Goal: Task Accomplishment & Management: Use online tool/utility

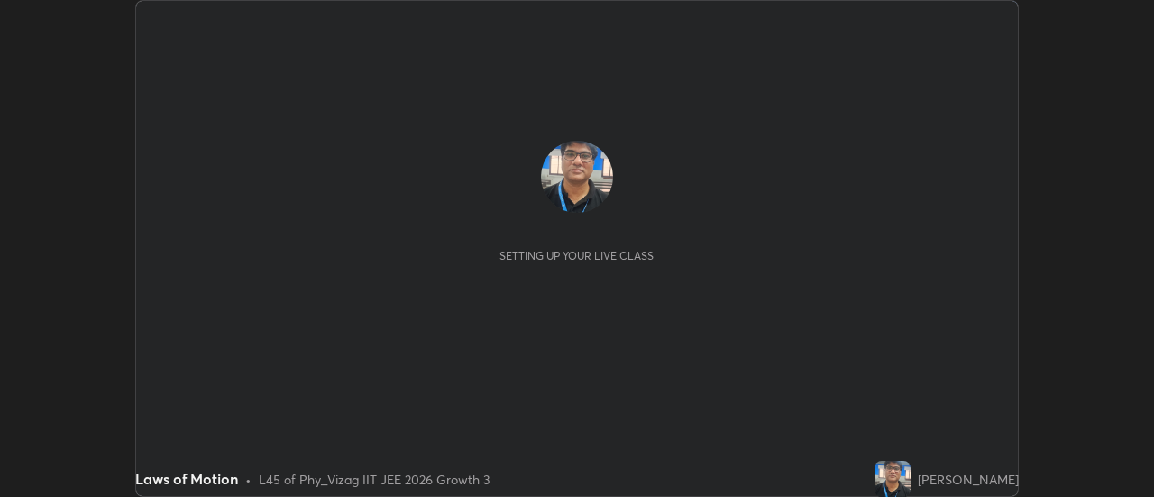
scroll to position [497, 1153]
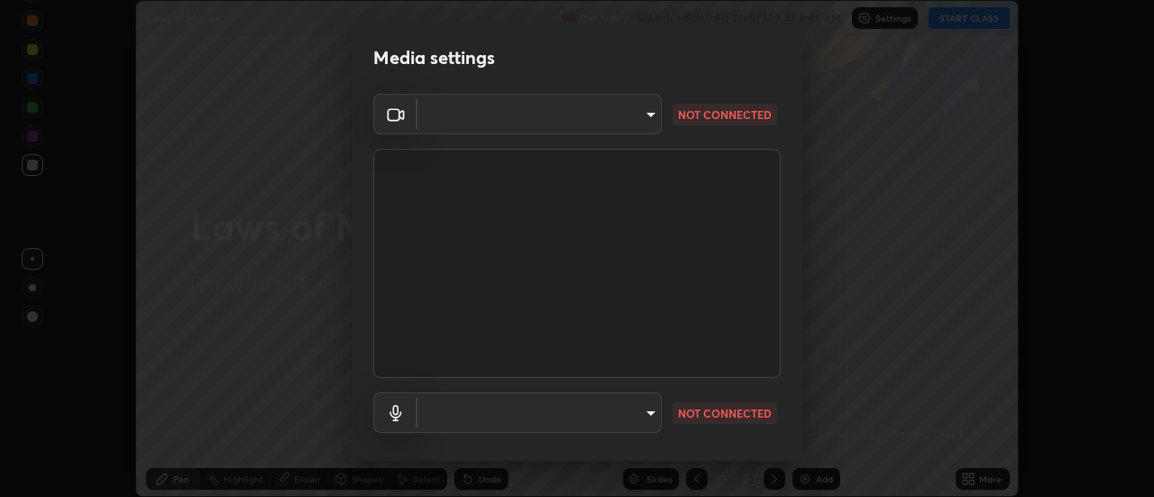
type input "a160d1f8b9ea6b96284e5021699d908bde422b674241d301862b99b2bba0666c"
type input "default"
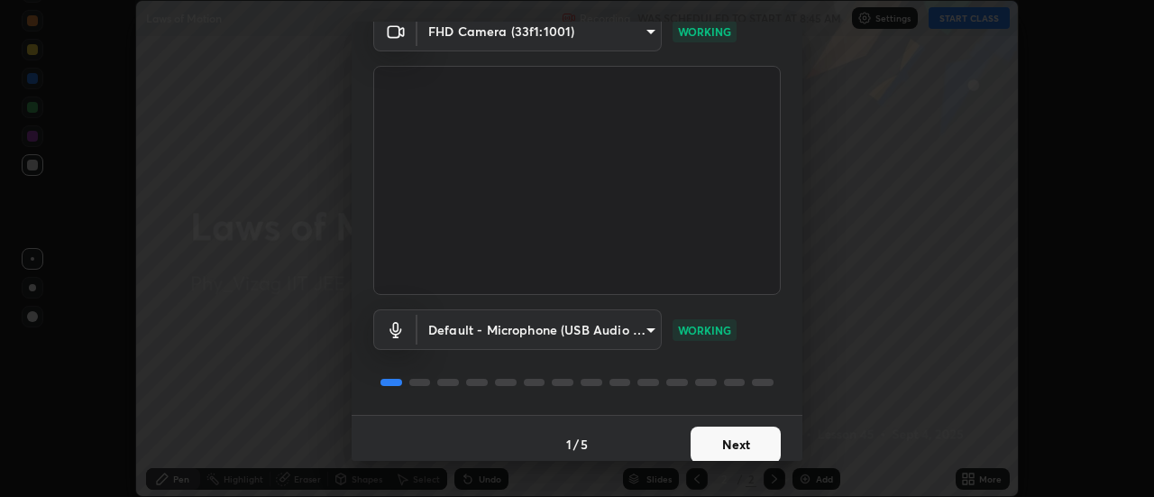
scroll to position [95, 0]
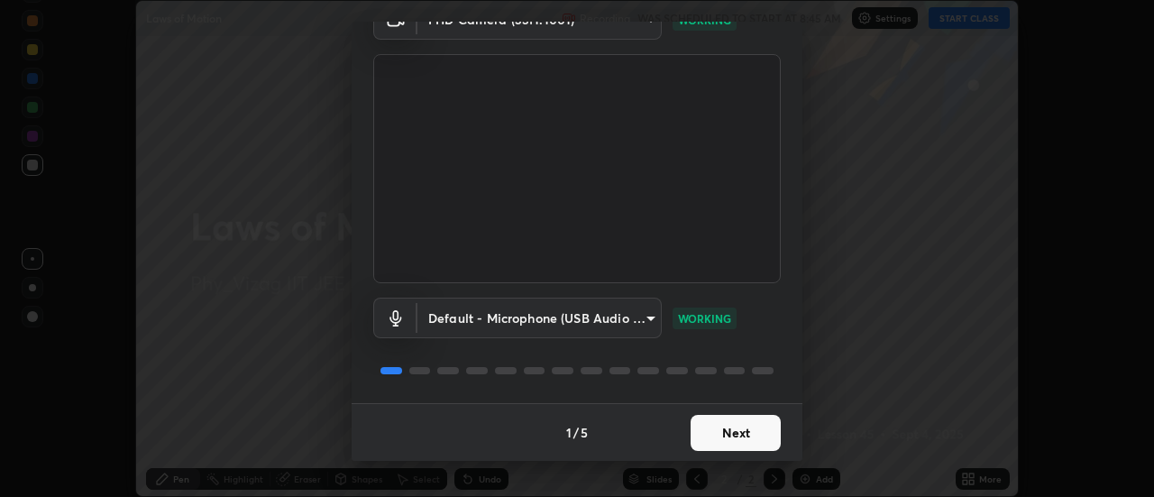
click at [737, 435] on button "Next" at bounding box center [736, 433] width 90 height 36
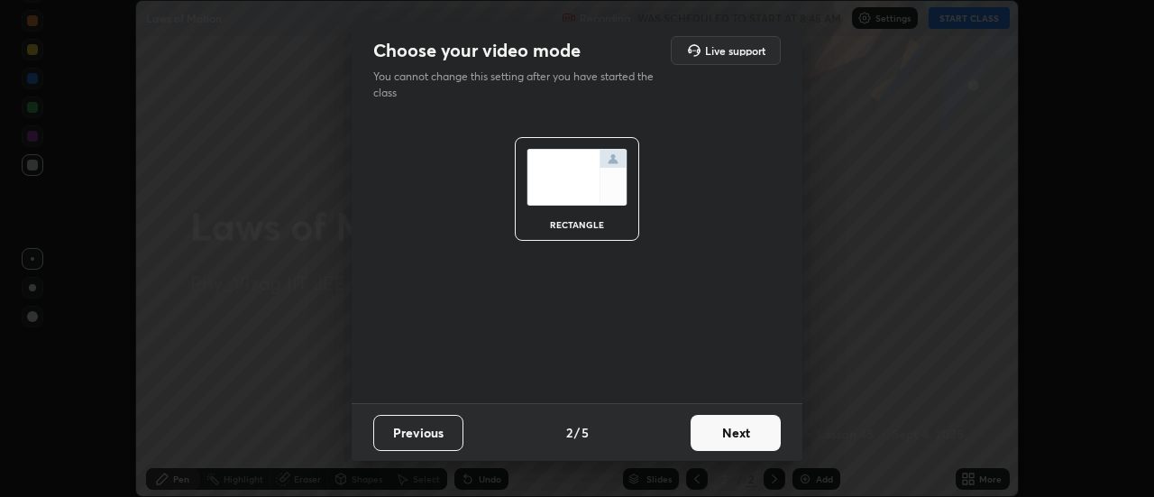
scroll to position [0, 0]
click at [738, 435] on button "Next" at bounding box center [736, 433] width 90 height 36
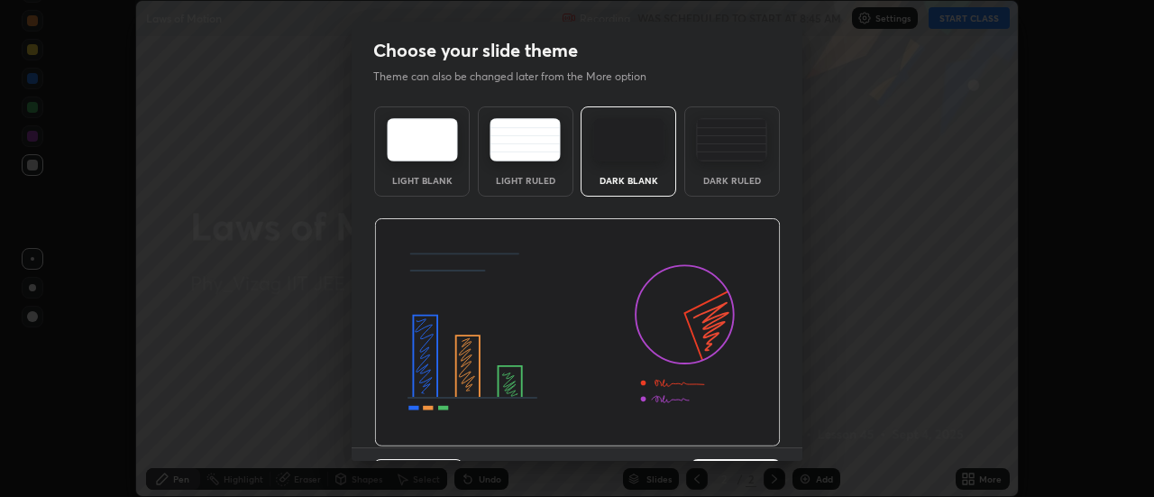
scroll to position [44, 0]
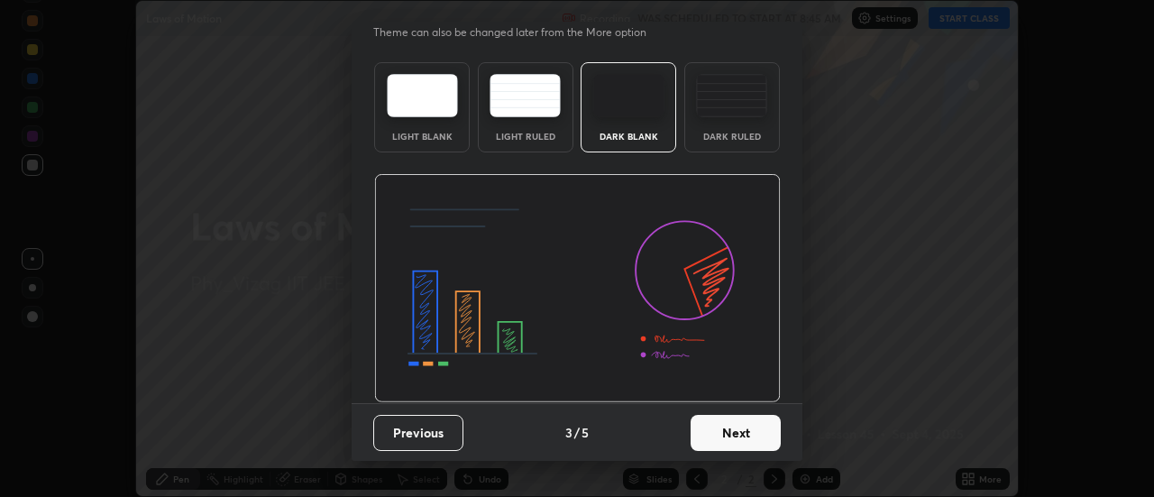
click at [747, 428] on button "Next" at bounding box center [736, 433] width 90 height 36
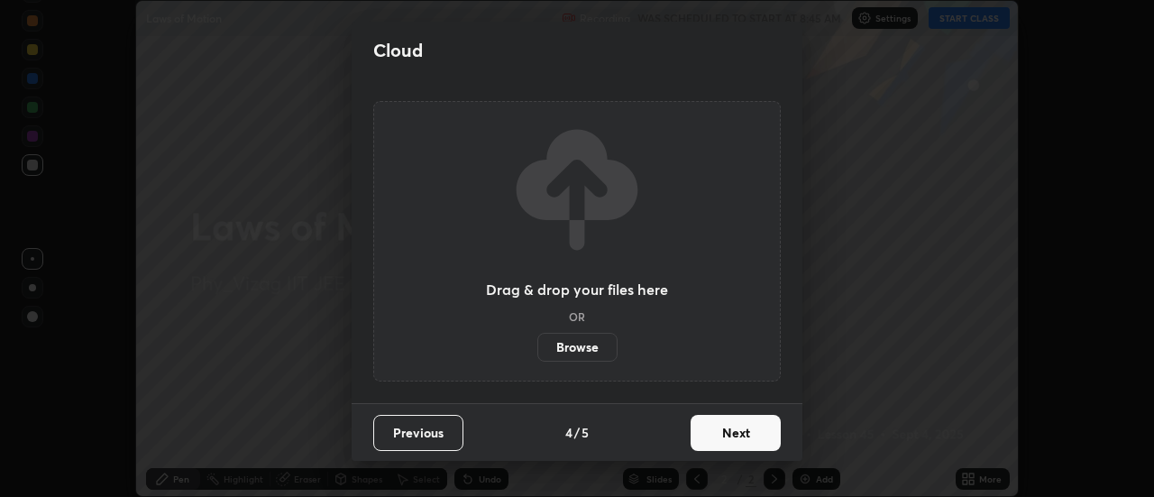
click at [739, 435] on button "Next" at bounding box center [736, 433] width 90 height 36
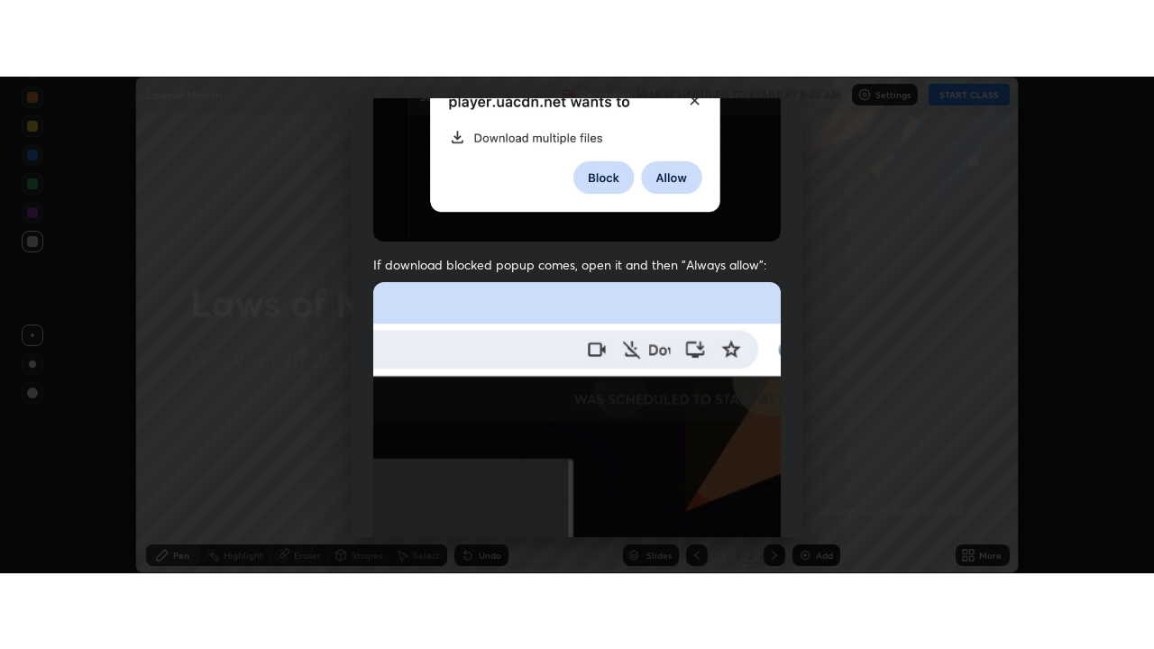
scroll to position [463, 0]
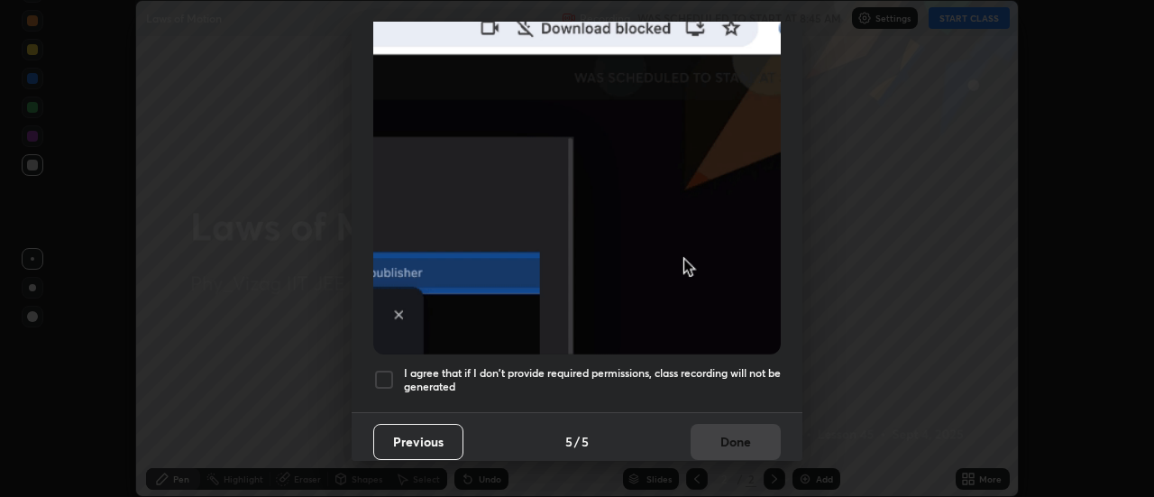
click at [378, 369] on div at bounding box center [384, 380] width 22 height 22
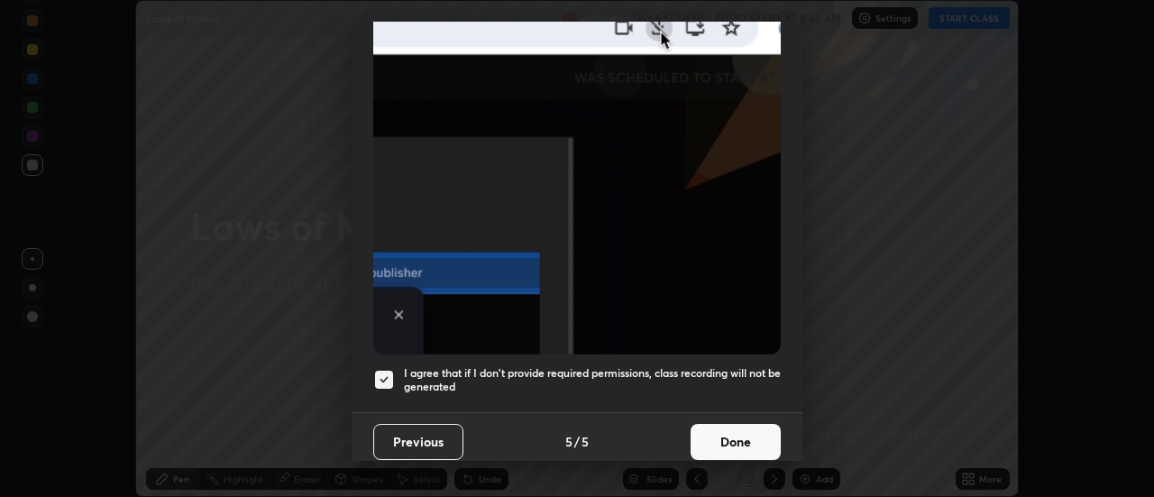
click at [721, 428] on button "Done" at bounding box center [736, 442] width 90 height 36
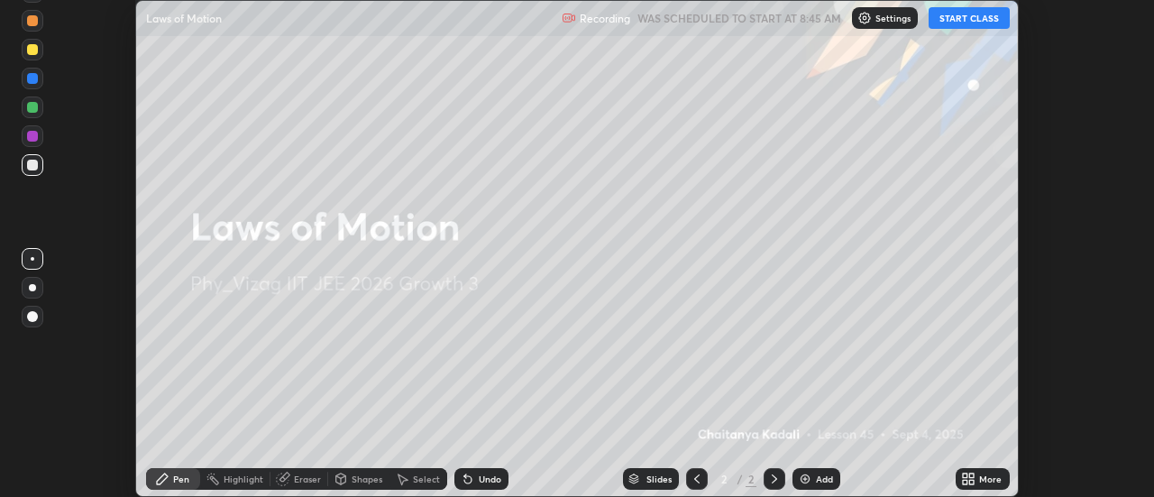
click at [978, 17] on button "START CLASS" at bounding box center [969, 18] width 81 height 22
click at [976, 477] on icon at bounding box center [968, 479] width 14 height 14
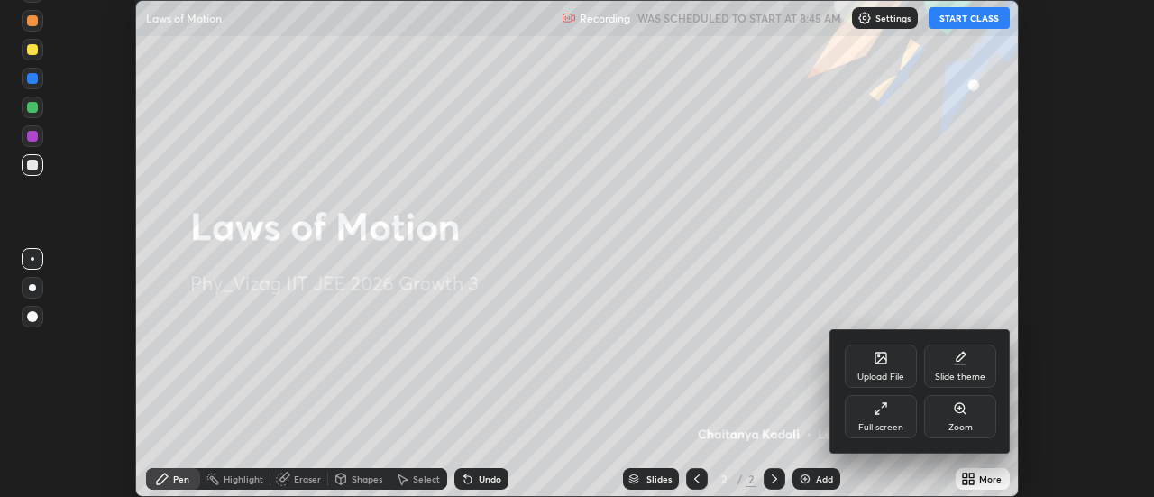
click at [895, 414] on div "Full screen" at bounding box center [881, 416] width 72 height 43
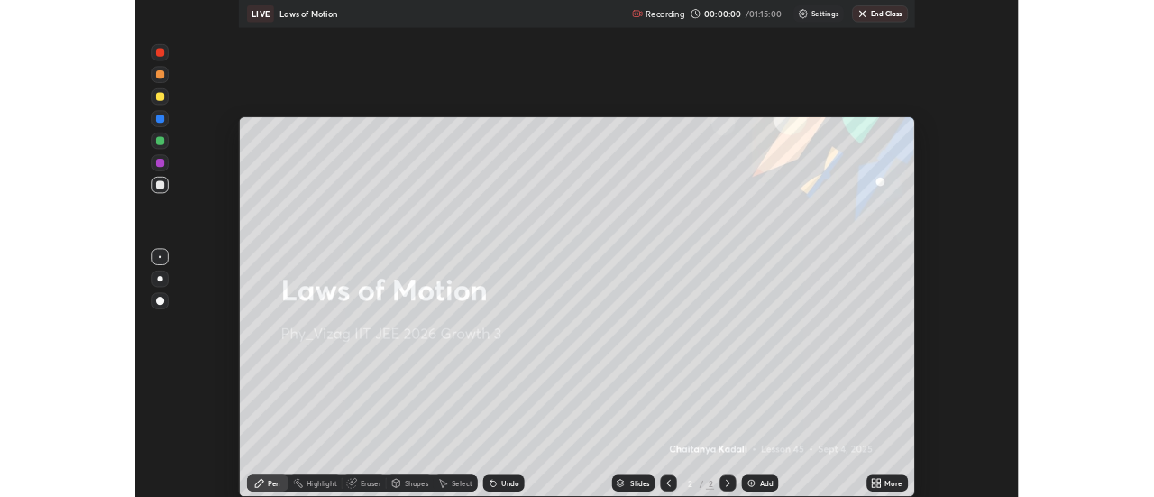
scroll to position [649, 1154]
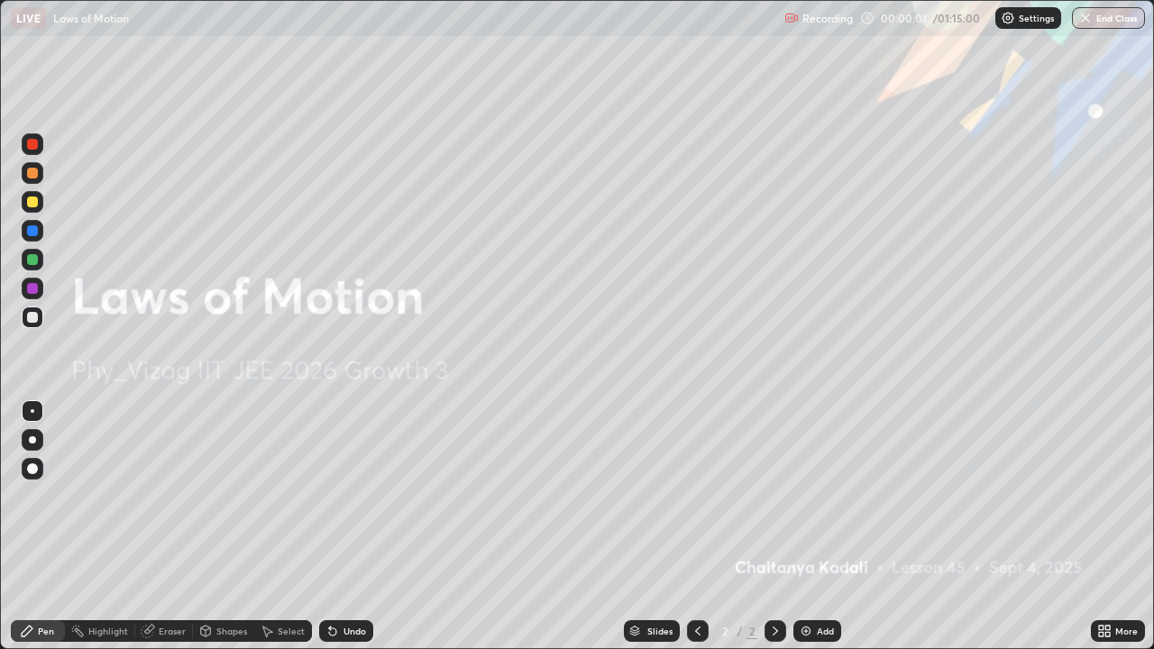
click at [819, 496] on div "Add" at bounding box center [825, 631] width 17 height 9
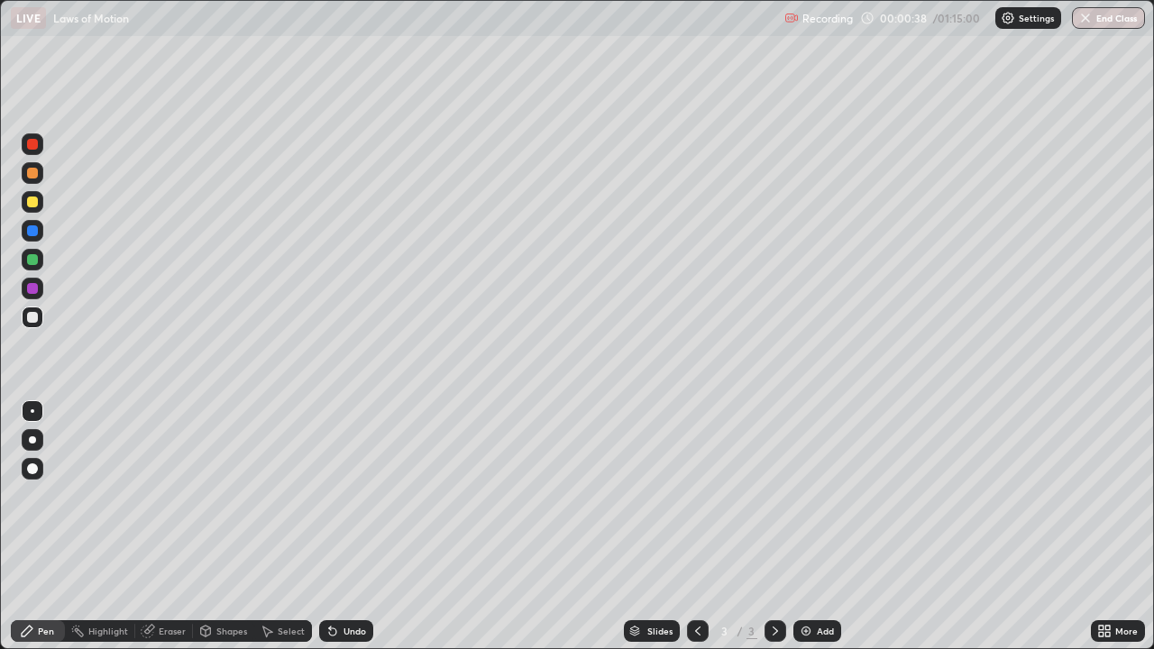
click at [32, 468] on div at bounding box center [32, 469] width 11 height 11
click at [333, 496] on icon at bounding box center [332, 632] width 7 height 7
click at [334, 496] on div "Undo" at bounding box center [346, 631] width 54 height 22
click at [331, 496] on div "Undo" at bounding box center [346, 631] width 54 height 22
click at [330, 496] on div "Undo" at bounding box center [346, 631] width 54 height 22
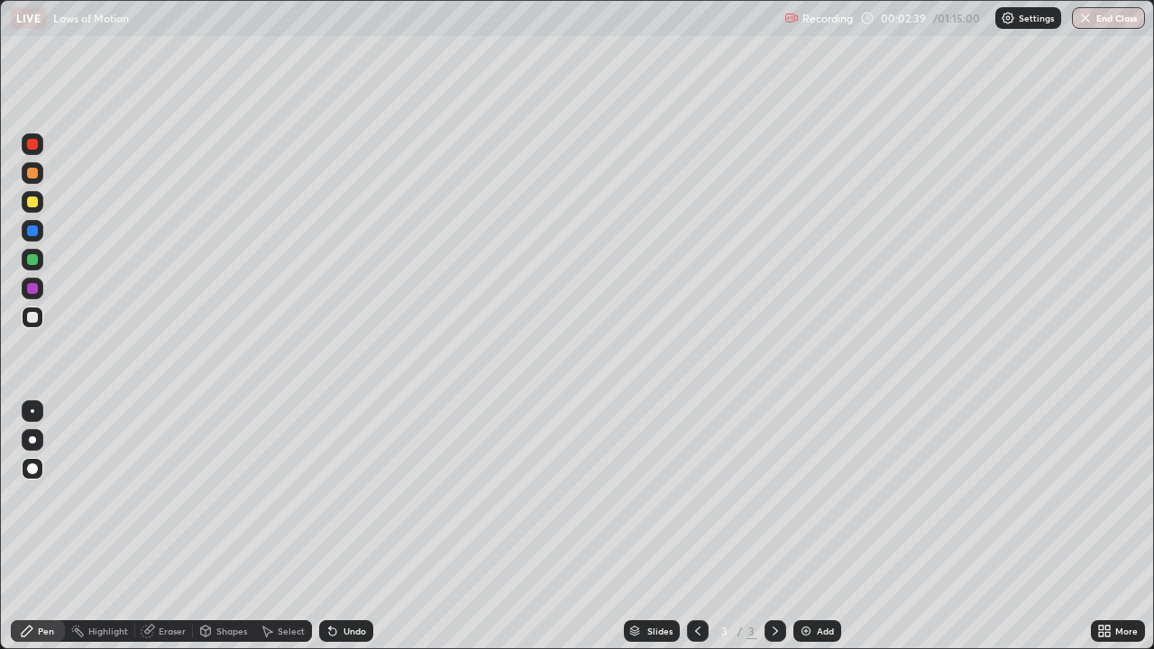
click at [33, 462] on div at bounding box center [33, 469] width 22 height 22
click at [34, 262] on div at bounding box center [32, 259] width 11 height 11
click at [32, 289] on div at bounding box center [32, 288] width 11 height 11
click at [32, 319] on div at bounding box center [32, 317] width 11 height 11
click at [348, 496] on div "Undo" at bounding box center [346, 631] width 54 height 22
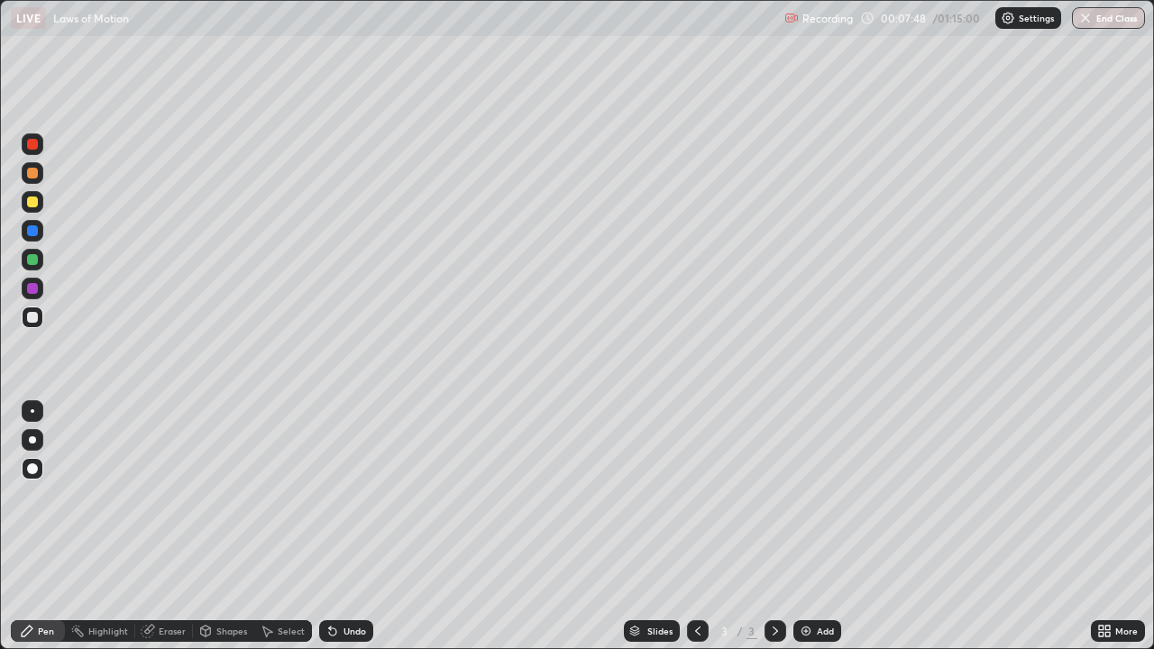
click at [353, 496] on div "Undo" at bounding box center [346, 631] width 54 height 22
click at [355, 496] on div "Undo" at bounding box center [346, 631] width 54 height 22
click at [179, 496] on div "Eraser" at bounding box center [164, 631] width 58 height 22
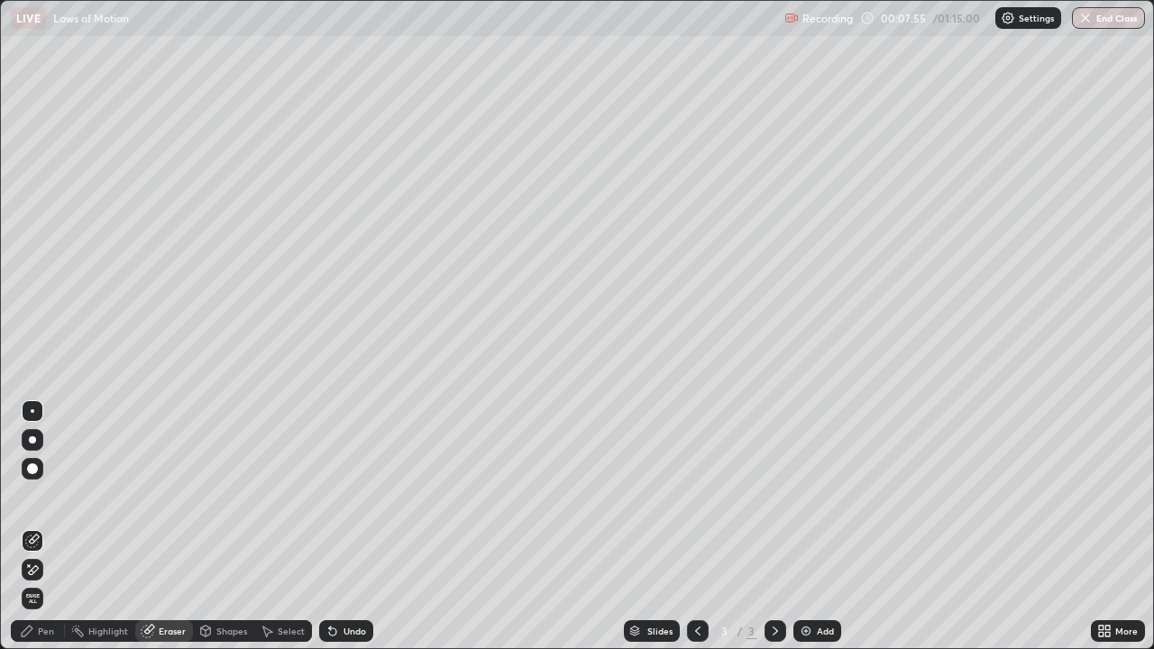
click at [53, 496] on div "Pen" at bounding box center [46, 631] width 16 height 9
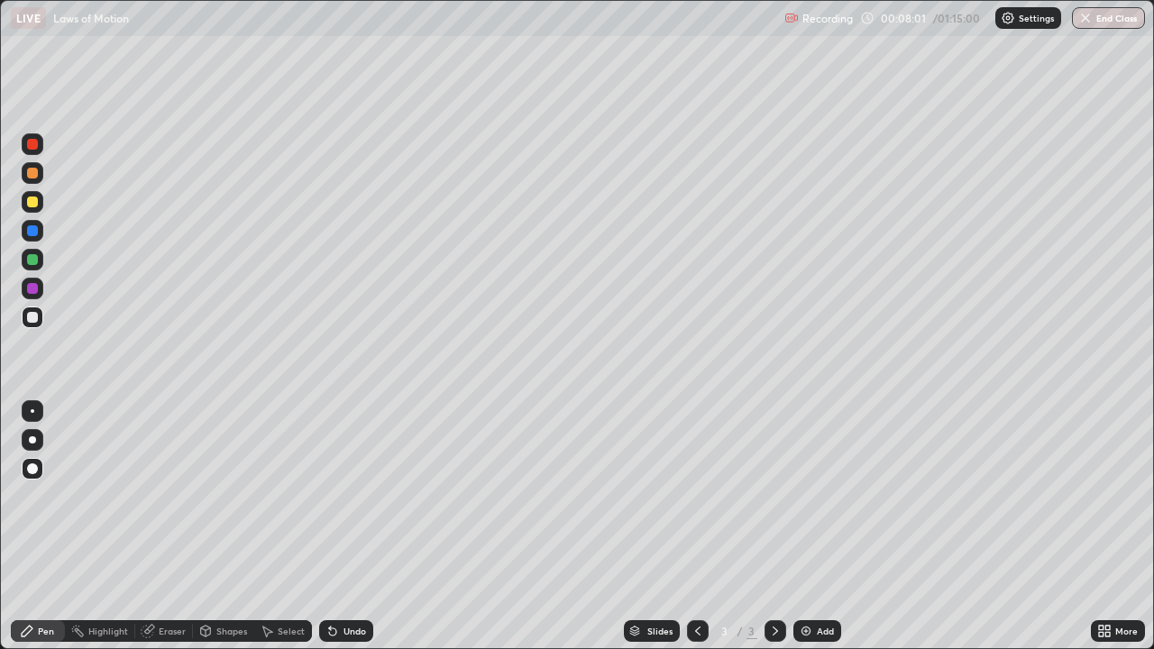
click at [329, 496] on icon at bounding box center [330, 628] width 2 height 2
click at [33, 260] on div at bounding box center [32, 259] width 11 height 11
click at [30, 204] on div at bounding box center [32, 202] width 11 height 11
click at [32, 144] on div at bounding box center [32, 144] width 11 height 11
click at [33, 317] on div at bounding box center [32, 317] width 11 height 11
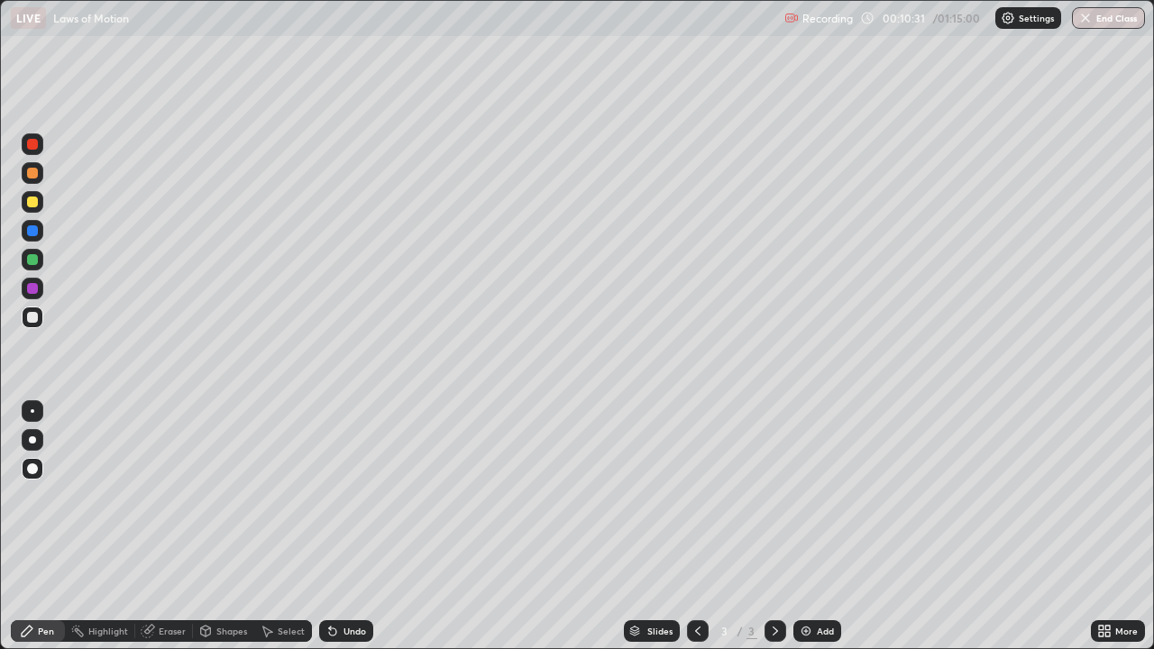
click at [32, 286] on div at bounding box center [32, 288] width 11 height 11
click at [31, 317] on div at bounding box center [32, 317] width 11 height 11
click at [811, 496] on img at bounding box center [806, 631] width 14 height 14
click at [691, 496] on icon at bounding box center [698, 631] width 14 height 14
click at [773, 496] on icon at bounding box center [775, 631] width 14 height 14
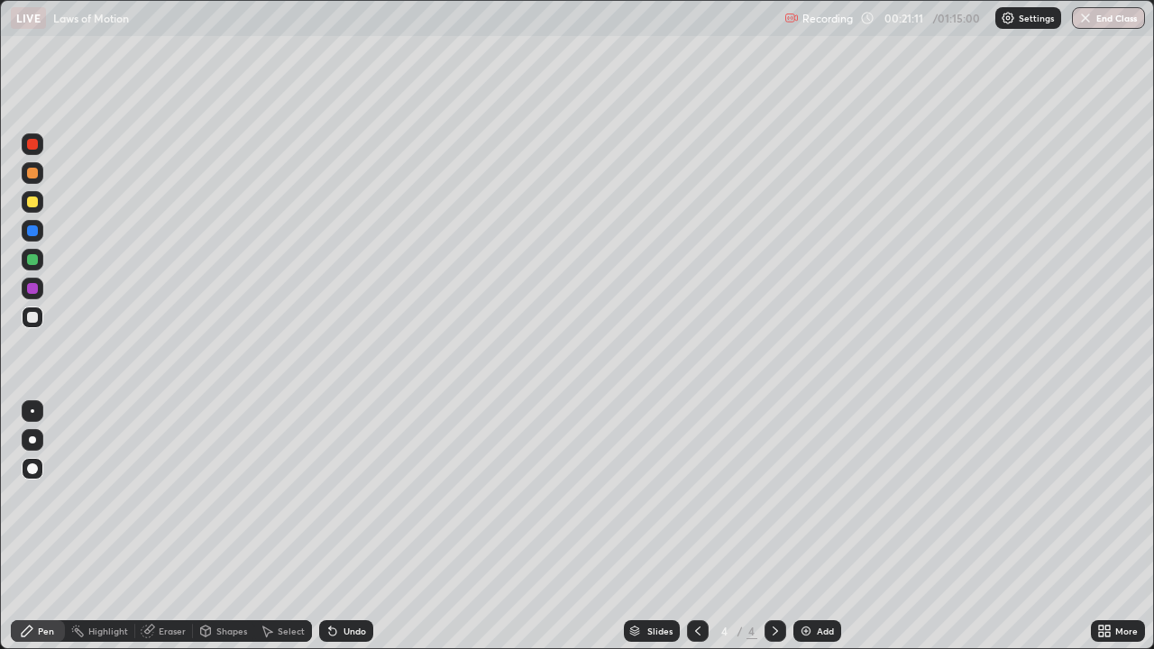
click at [695, 496] on icon at bounding box center [698, 631] width 14 height 14
click at [774, 496] on icon at bounding box center [775, 631] width 5 height 9
click at [32, 316] on div at bounding box center [32, 317] width 11 height 11
click at [33, 204] on div at bounding box center [32, 202] width 11 height 11
click at [30, 201] on div at bounding box center [32, 202] width 11 height 11
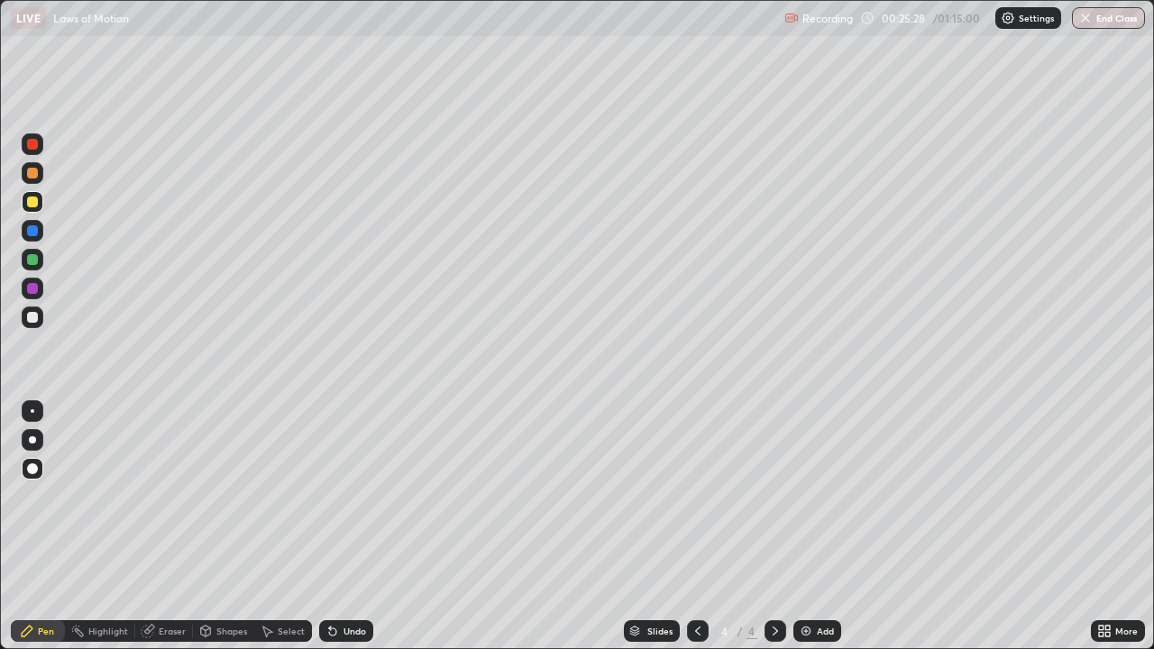
click at [30, 229] on div at bounding box center [32, 230] width 11 height 11
click at [29, 257] on div at bounding box center [32, 259] width 11 height 11
click at [32, 318] on div at bounding box center [32, 317] width 11 height 11
click at [29, 232] on div at bounding box center [32, 230] width 11 height 11
click at [33, 262] on div at bounding box center [32, 259] width 11 height 11
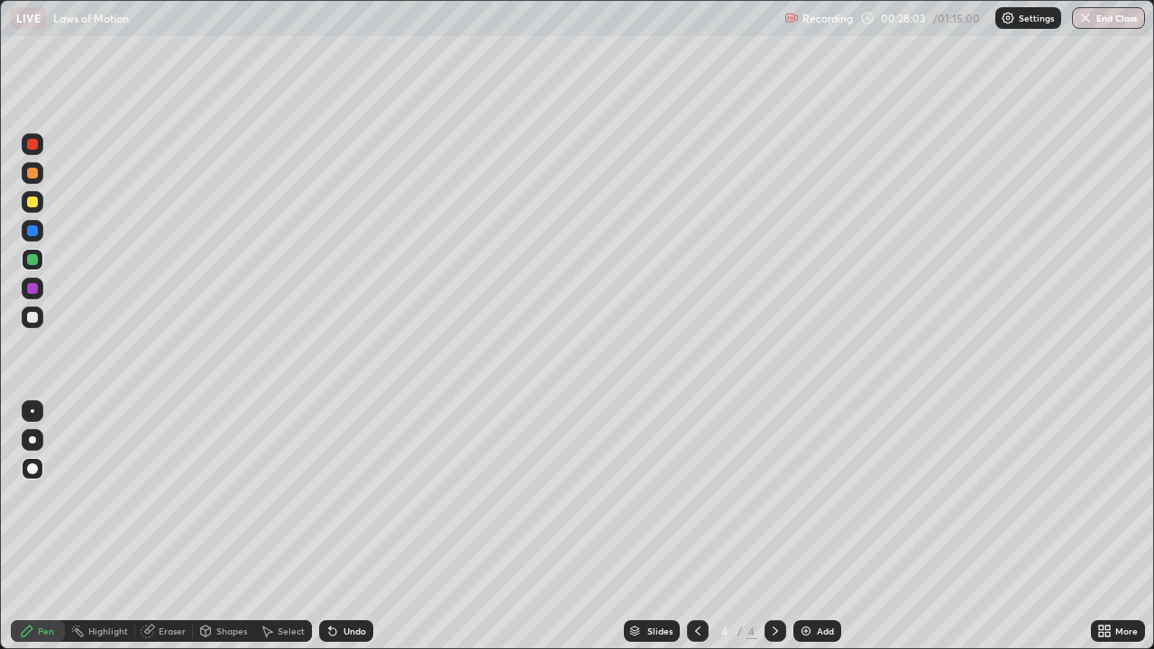
click at [35, 229] on div at bounding box center [32, 230] width 11 height 11
click at [35, 315] on div at bounding box center [32, 317] width 11 height 11
click at [352, 496] on div "Undo" at bounding box center [346, 631] width 54 height 22
click at [822, 496] on div "Add" at bounding box center [825, 631] width 17 height 9
click at [693, 496] on icon at bounding box center [698, 631] width 14 height 14
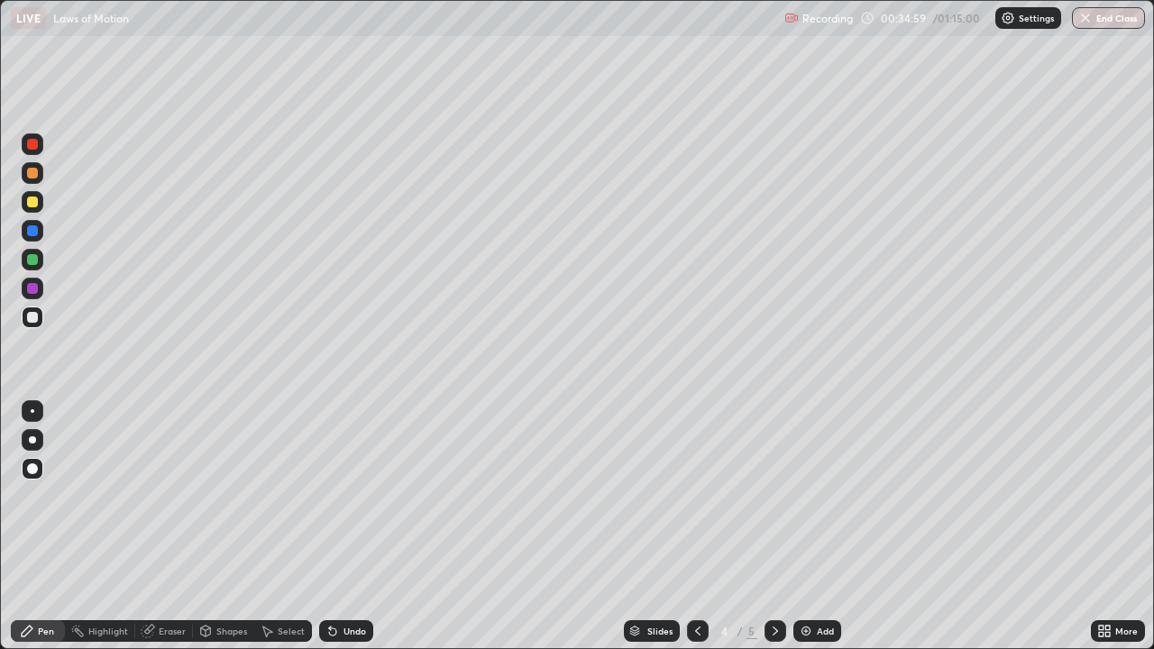
click at [776, 496] on icon at bounding box center [775, 631] width 5 height 9
click at [344, 496] on div "Undo" at bounding box center [355, 631] width 23 height 9
click at [340, 496] on div "Undo" at bounding box center [346, 631] width 54 height 22
click at [174, 496] on div "Eraser" at bounding box center [172, 631] width 27 height 9
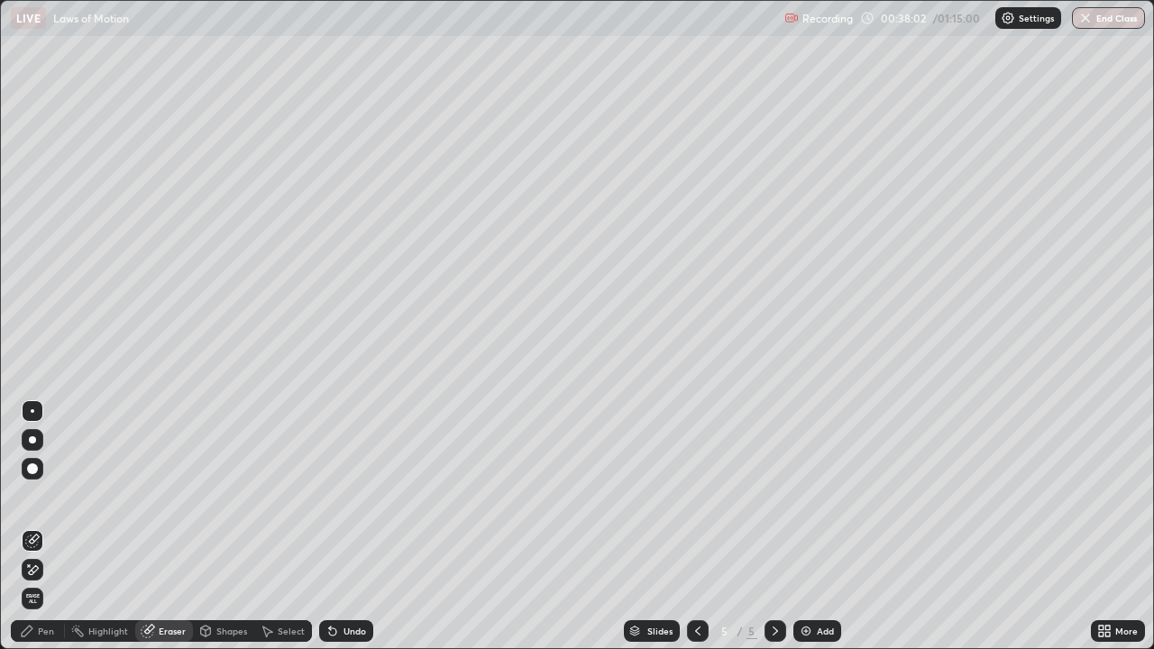
click at [60, 496] on div "Pen" at bounding box center [38, 631] width 54 height 22
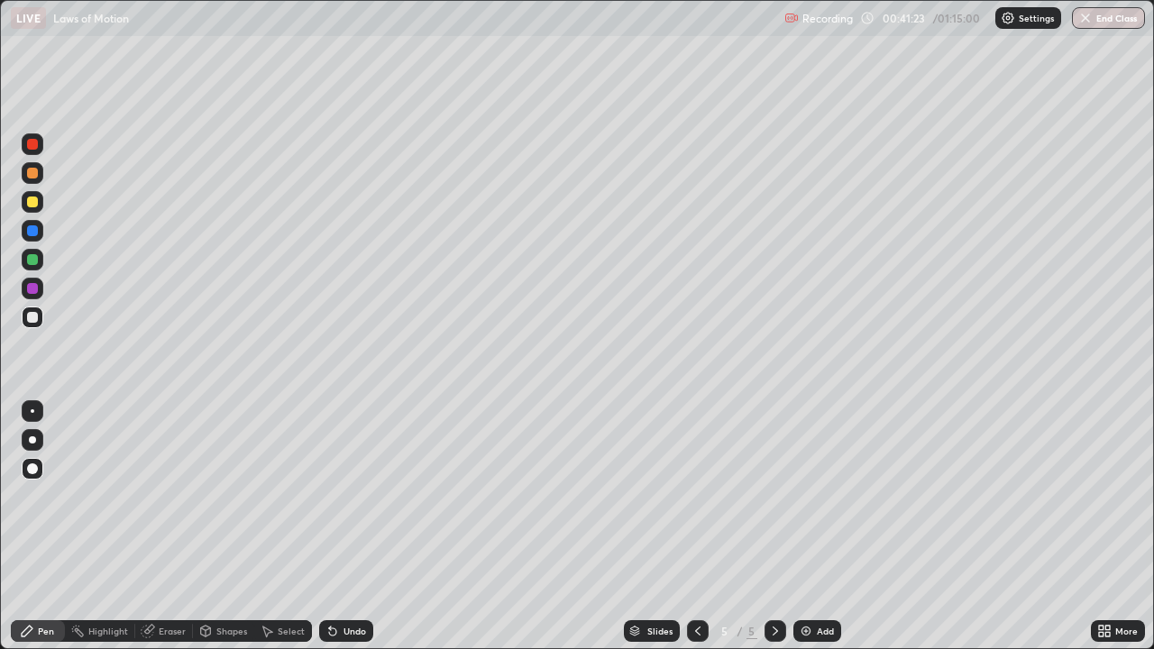
click at [33, 477] on div at bounding box center [33, 469] width 22 height 22
click at [805, 496] on img at bounding box center [806, 631] width 14 height 14
click at [33, 317] on div at bounding box center [32, 317] width 11 height 11
click at [34, 317] on div at bounding box center [32, 317] width 11 height 11
click at [32, 258] on div at bounding box center [32, 259] width 11 height 11
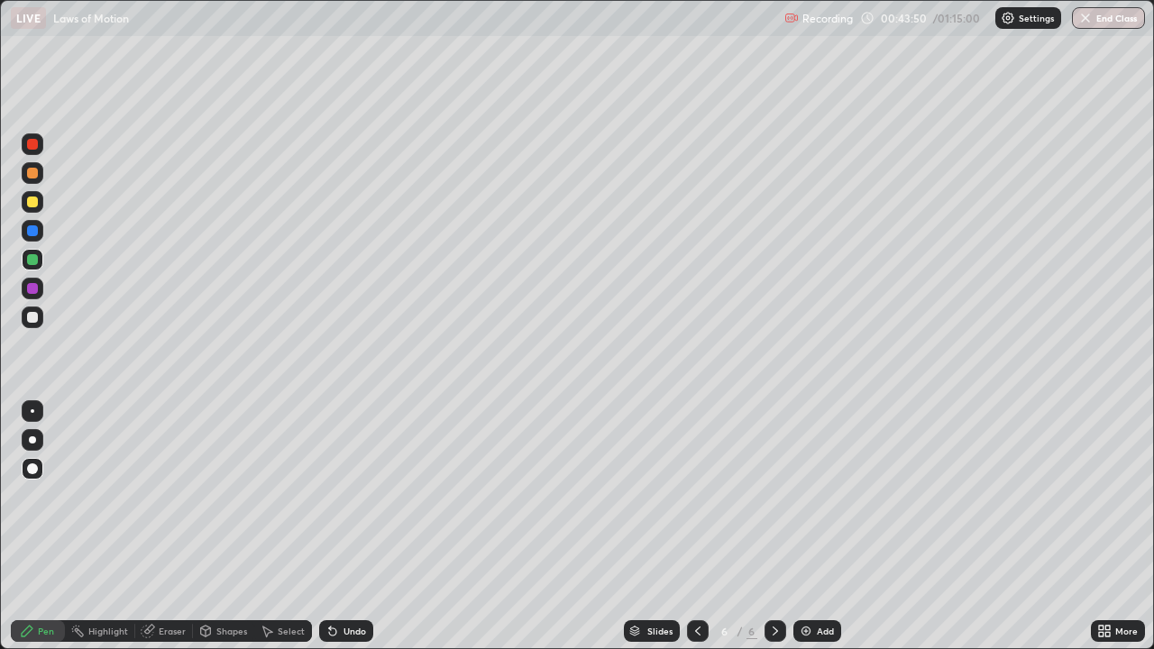
click at [34, 229] on div at bounding box center [32, 230] width 11 height 11
click at [31, 204] on div at bounding box center [32, 202] width 11 height 11
click at [32, 229] on div at bounding box center [32, 230] width 11 height 11
click at [32, 289] on div at bounding box center [32, 288] width 11 height 11
click at [30, 206] on div at bounding box center [32, 202] width 11 height 11
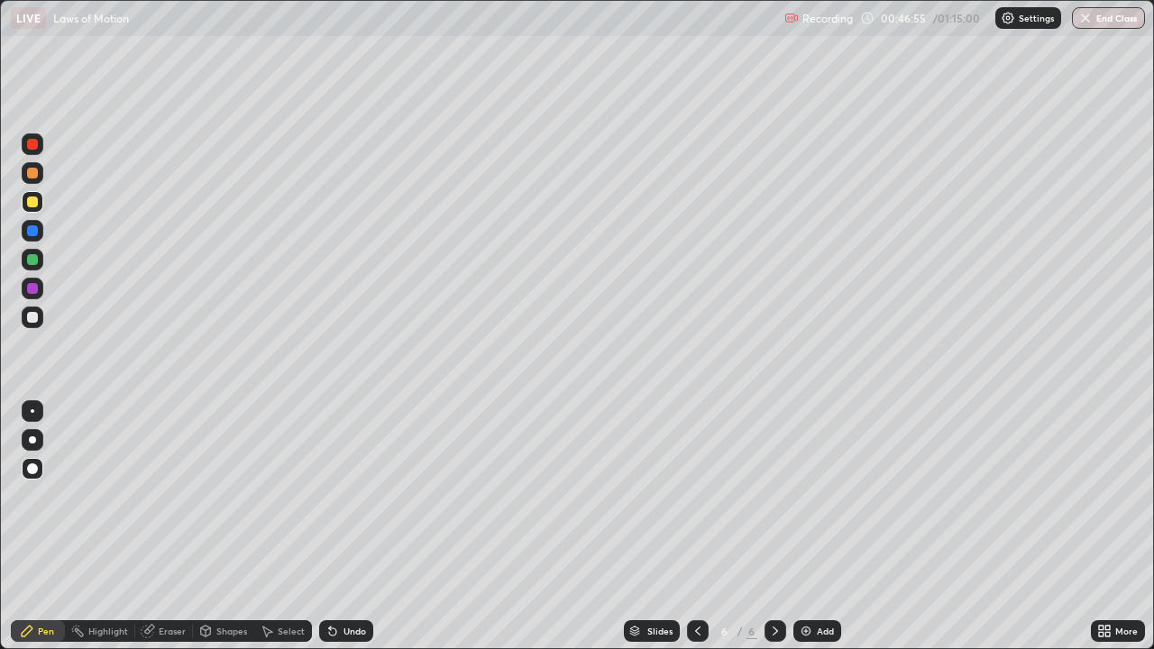
click at [30, 256] on div at bounding box center [32, 259] width 11 height 11
click at [817, 496] on div "Add" at bounding box center [825, 631] width 17 height 9
click at [35, 316] on div at bounding box center [32, 317] width 11 height 11
click at [37, 262] on div at bounding box center [32, 259] width 11 height 11
click at [33, 228] on div at bounding box center [32, 230] width 11 height 11
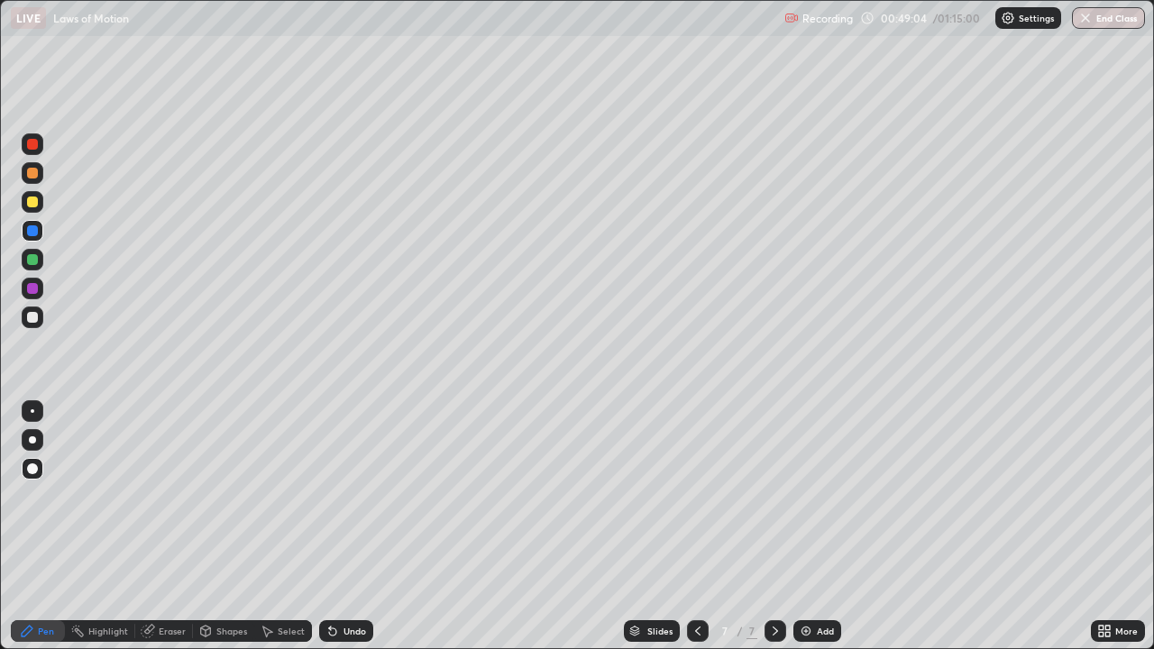
click at [33, 200] on div at bounding box center [32, 202] width 11 height 11
click at [31, 145] on div at bounding box center [32, 144] width 11 height 11
click at [31, 260] on div at bounding box center [32, 259] width 11 height 11
click at [32, 316] on div at bounding box center [32, 317] width 11 height 11
click at [353, 496] on div "Undo" at bounding box center [355, 631] width 23 height 9
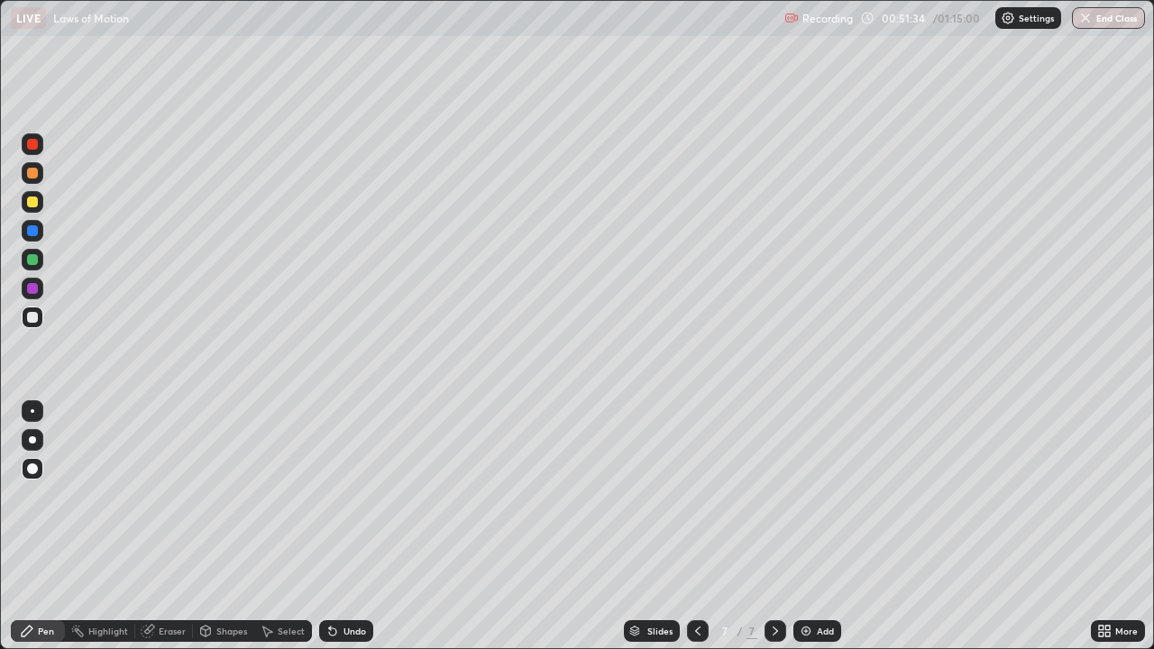
click at [30, 230] on div at bounding box center [32, 230] width 11 height 11
click at [31, 317] on div at bounding box center [32, 317] width 11 height 11
click at [34, 145] on div at bounding box center [32, 144] width 11 height 11
click at [32, 203] on div at bounding box center [32, 202] width 11 height 11
click at [30, 317] on div at bounding box center [32, 317] width 11 height 11
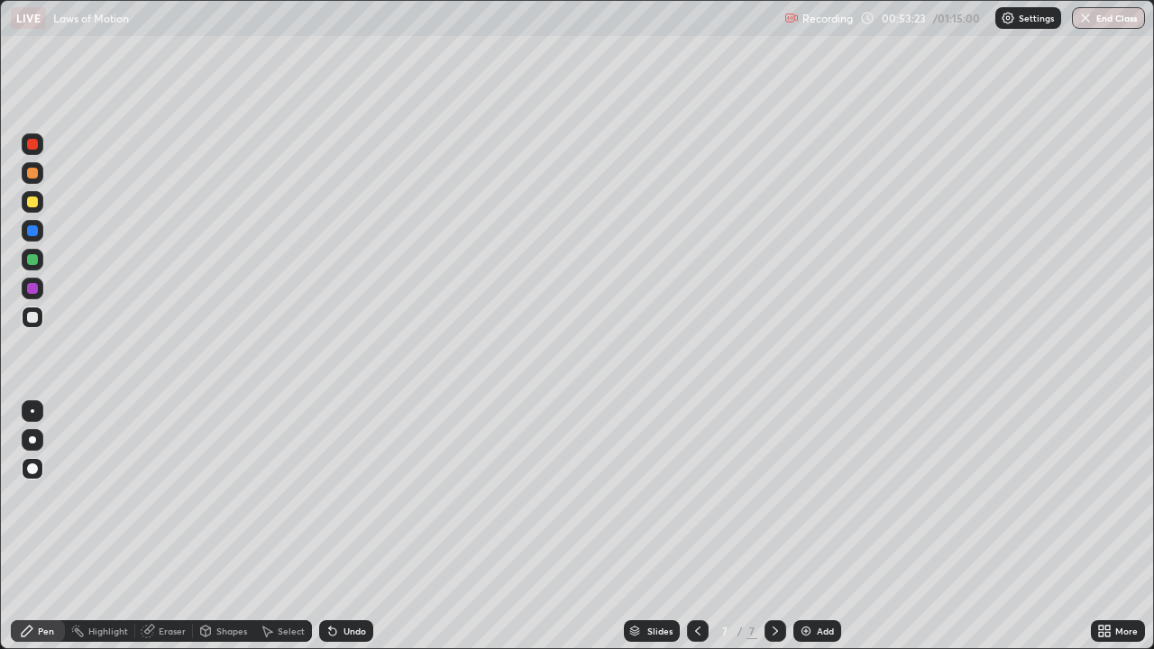
click at [32, 259] on div at bounding box center [32, 259] width 11 height 11
click at [347, 496] on div "Undo" at bounding box center [355, 631] width 23 height 9
click at [350, 496] on div "Undo" at bounding box center [355, 631] width 23 height 9
click at [31, 144] on div at bounding box center [32, 144] width 11 height 11
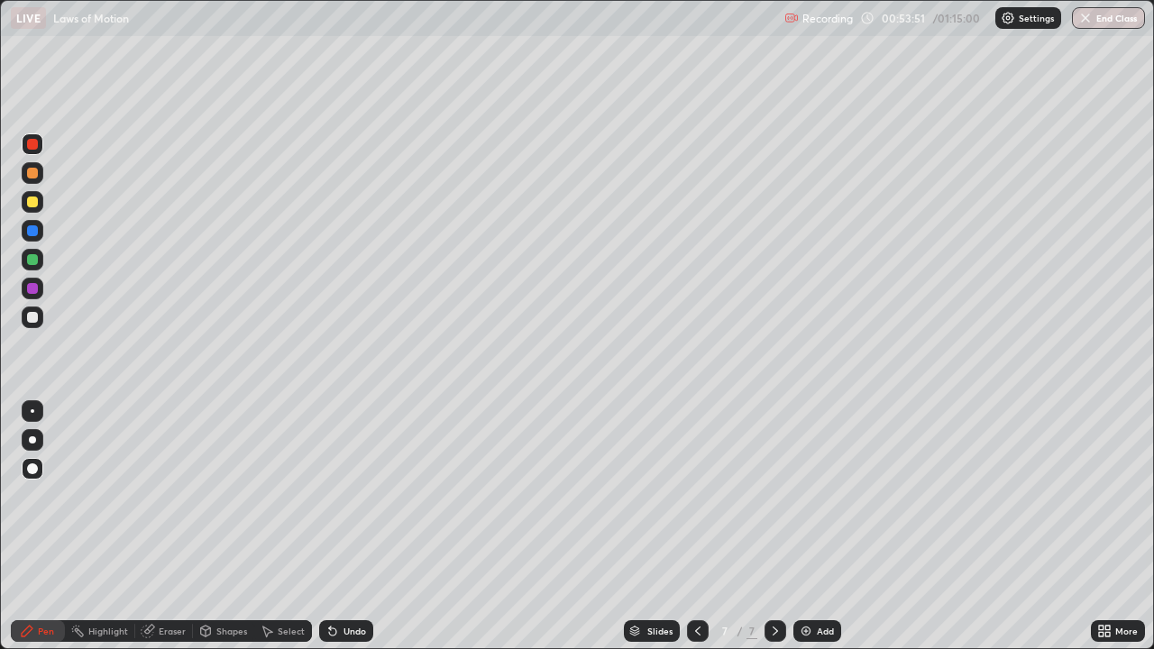
click at [32, 202] on div at bounding box center [32, 202] width 11 height 11
click at [32, 317] on div at bounding box center [32, 317] width 11 height 11
click at [30, 288] on div at bounding box center [32, 288] width 11 height 11
click at [31, 317] on div at bounding box center [32, 317] width 11 height 11
click at [34, 260] on div at bounding box center [32, 259] width 11 height 11
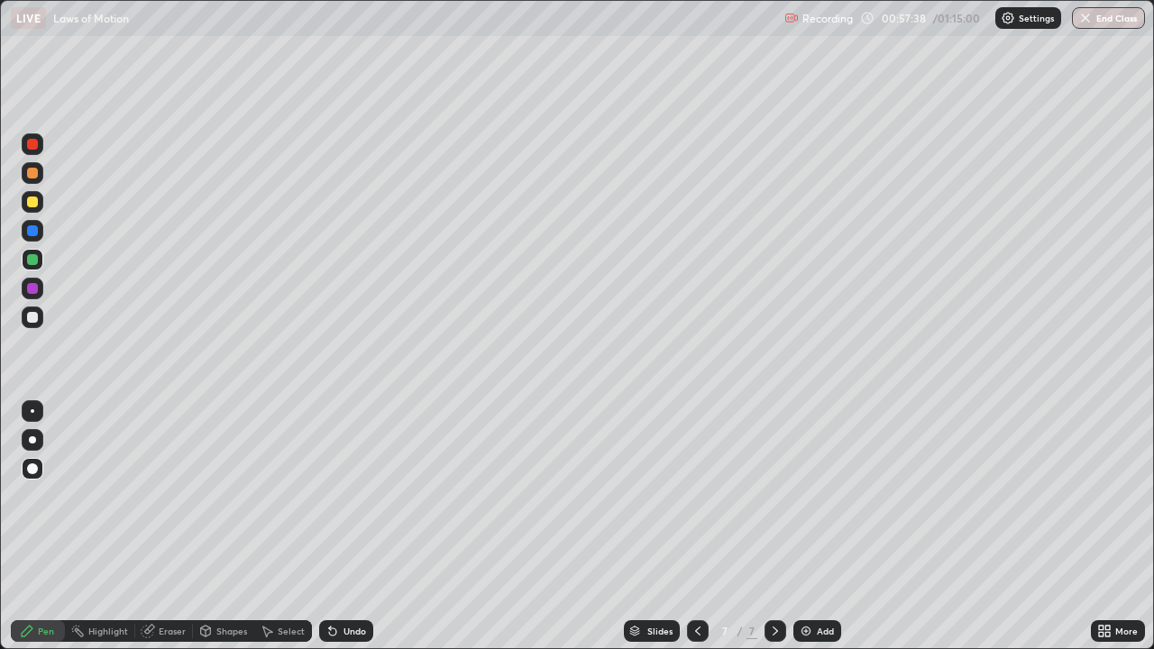
click at [34, 174] on div at bounding box center [32, 173] width 11 height 11
click at [695, 496] on icon at bounding box center [698, 631] width 14 height 14
click at [340, 496] on div "Undo" at bounding box center [346, 631] width 54 height 22
click at [773, 496] on icon at bounding box center [775, 631] width 5 height 9
click at [1124, 20] on button "End Class" at bounding box center [1108, 18] width 73 height 22
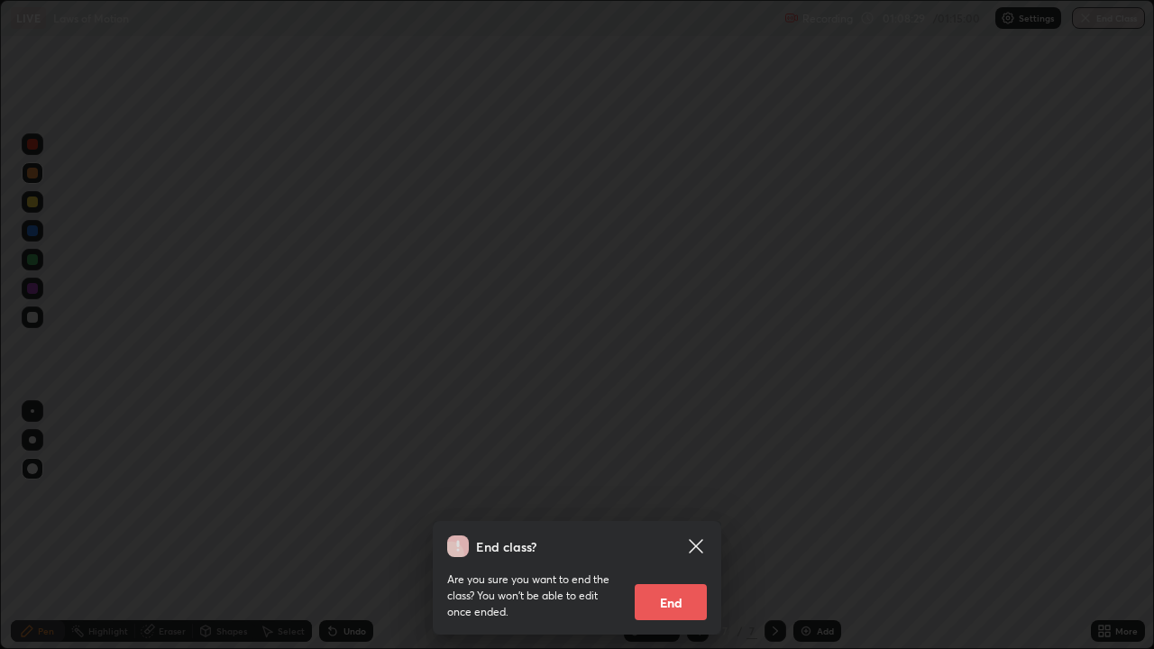
click at [1153, 89] on div "End class? Are you sure you want to end the class? You won’t be able to edit on…" at bounding box center [577, 324] width 1154 height 649
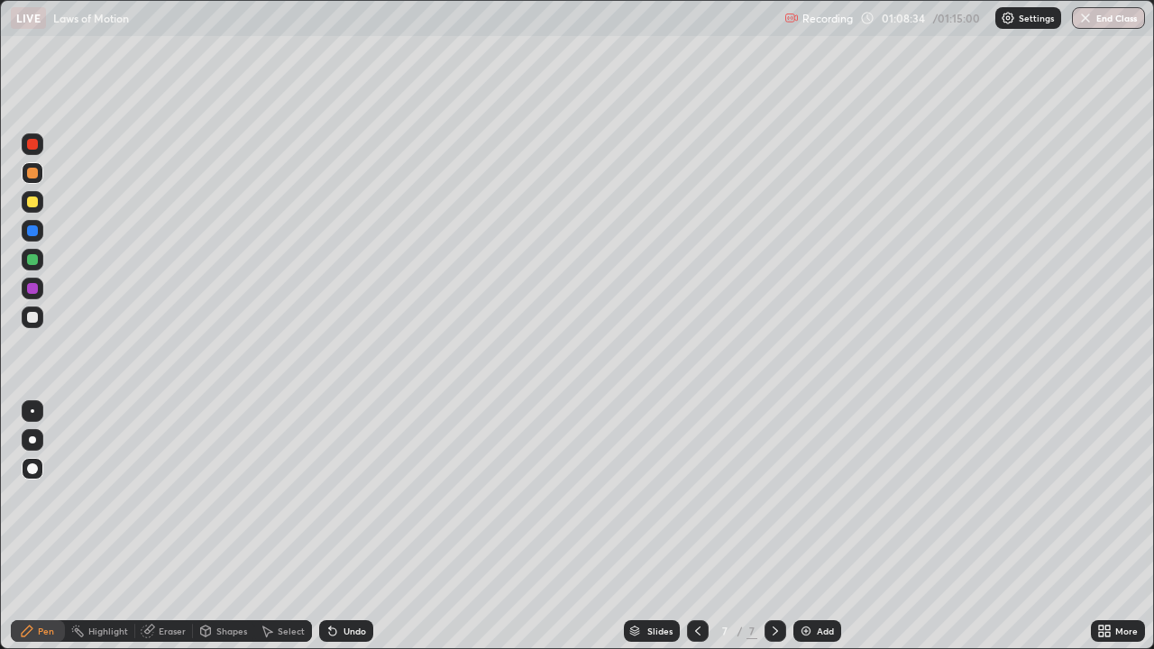
click at [1126, 20] on button "End Class" at bounding box center [1108, 18] width 73 height 22
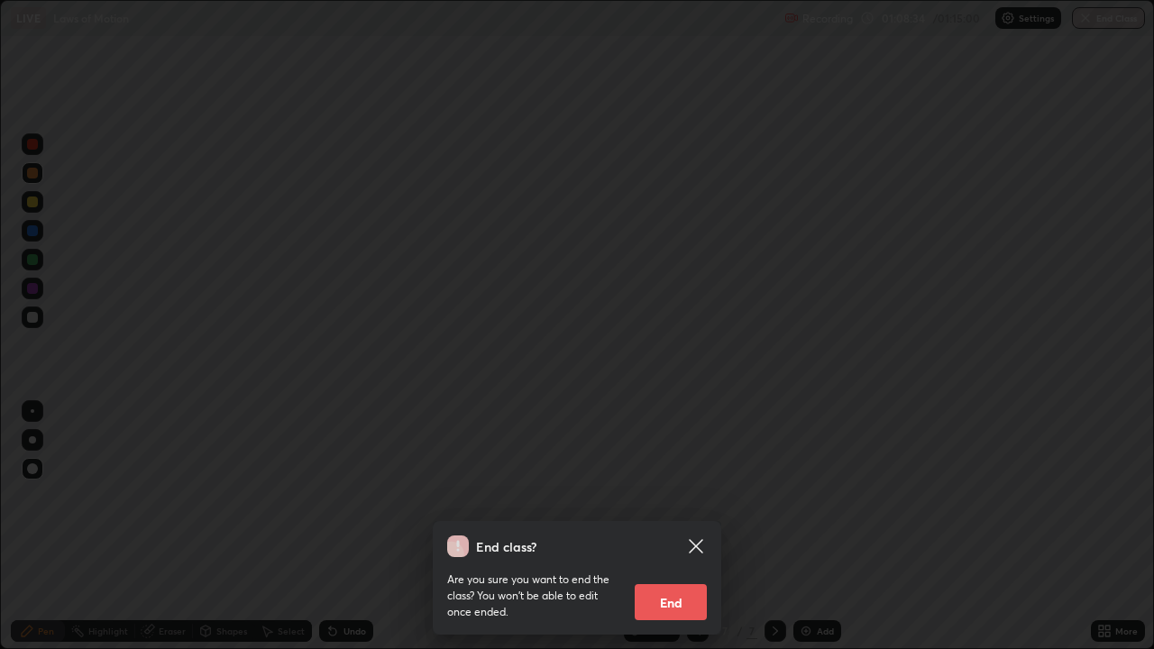
click at [1128, 20] on div "End class? Are you sure you want to end the class? You won’t be able to edit on…" at bounding box center [577, 324] width 1154 height 649
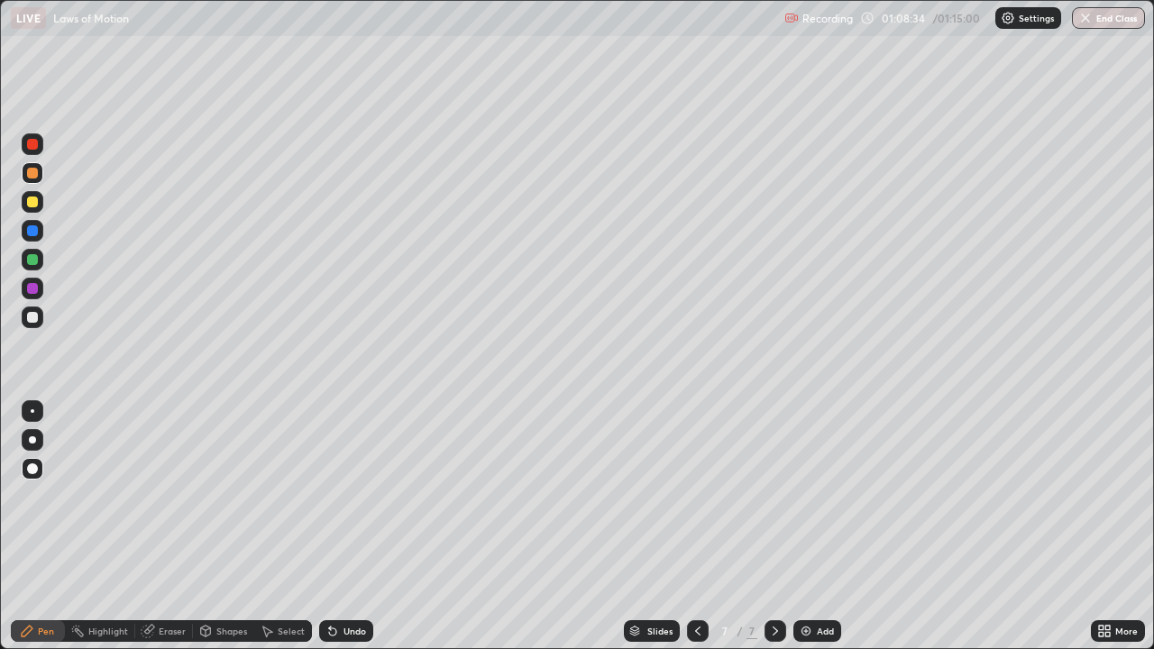
click at [1125, 22] on button "End Class" at bounding box center [1108, 18] width 73 height 22
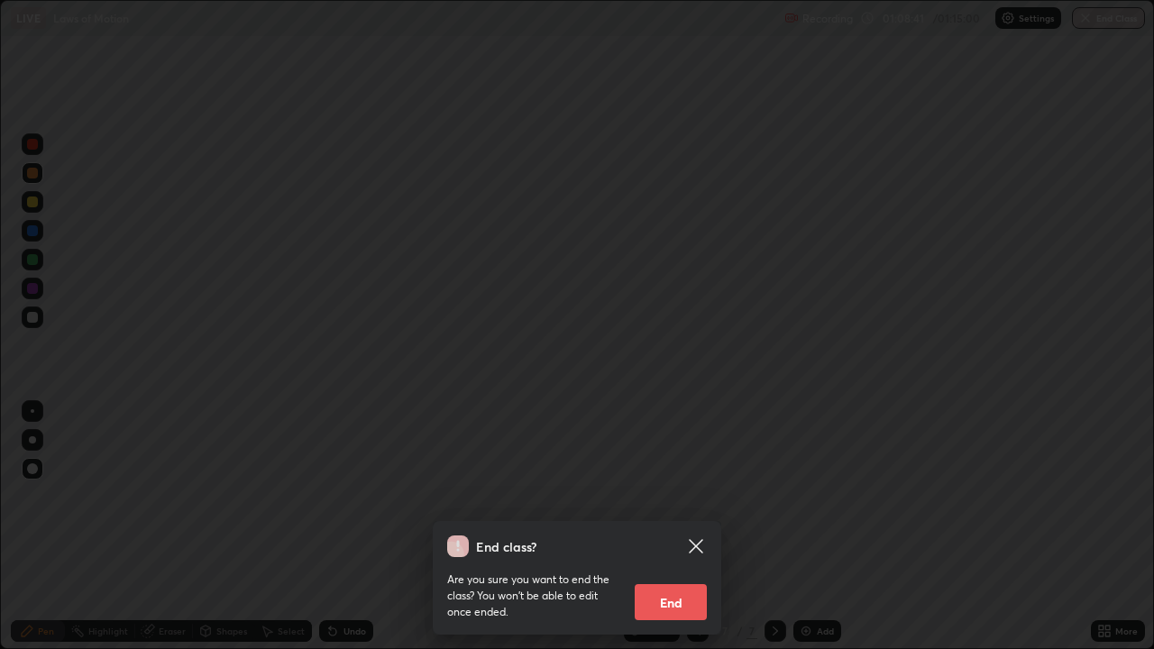
click at [676, 496] on button "End" at bounding box center [671, 602] width 72 height 36
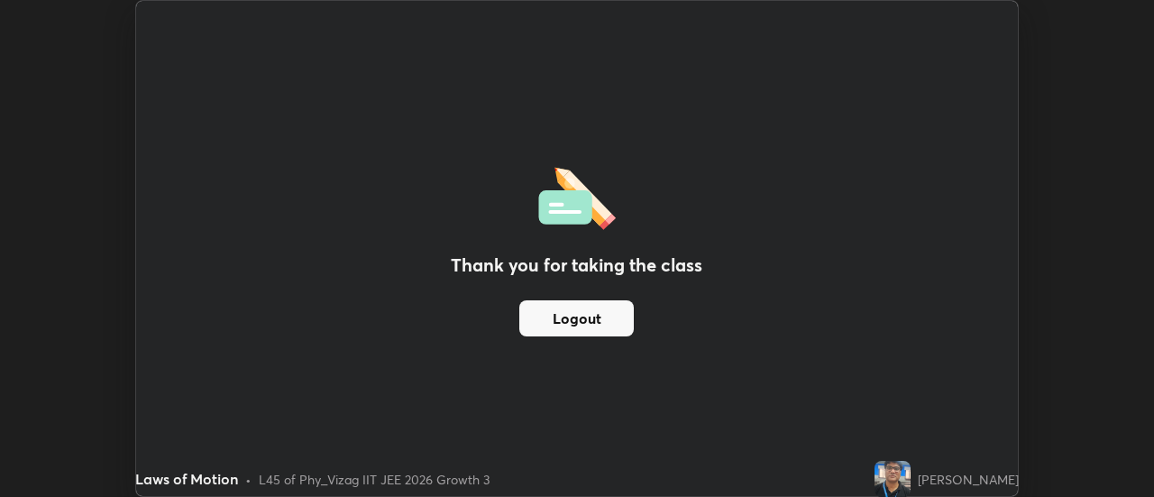
scroll to position [89678, 89021]
